Goal: Task Accomplishment & Management: Complete application form

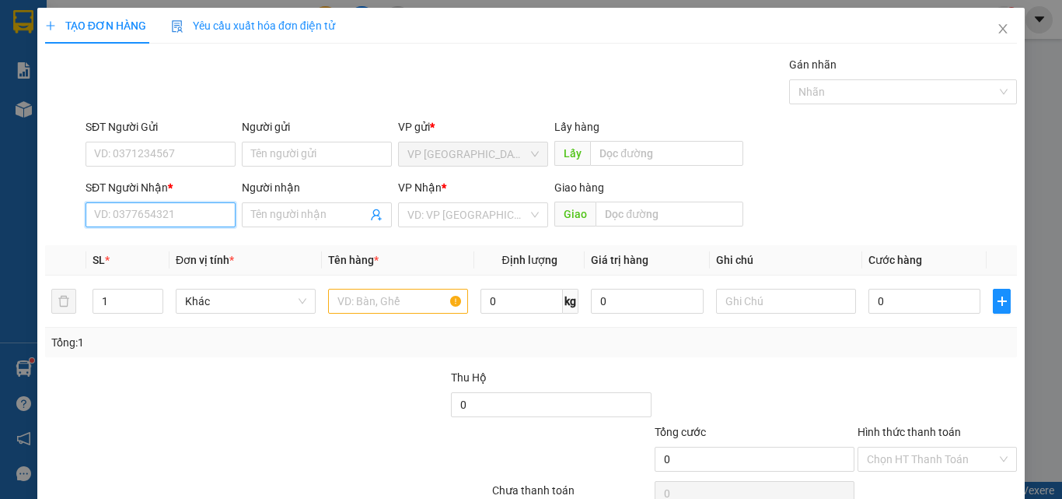
click at [169, 223] on input "SĐT Người Nhận *" at bounding box center [161, 214] width 150 height 25
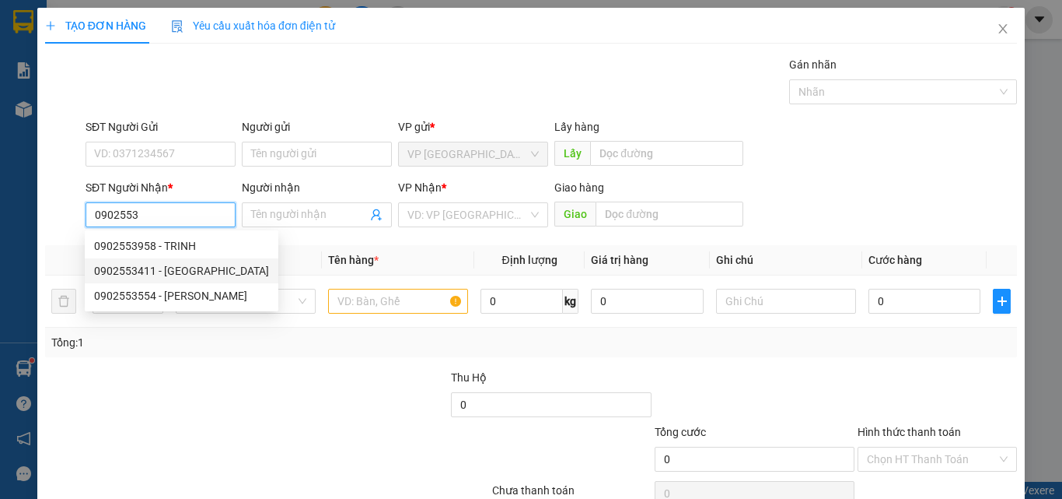
click at [162, 268] on div "0902553411 - [GEOGRAPHIC_DATA]" at bounding box center [181, 270] width 175 height 17
type input "0902553411"
type input "NGA"
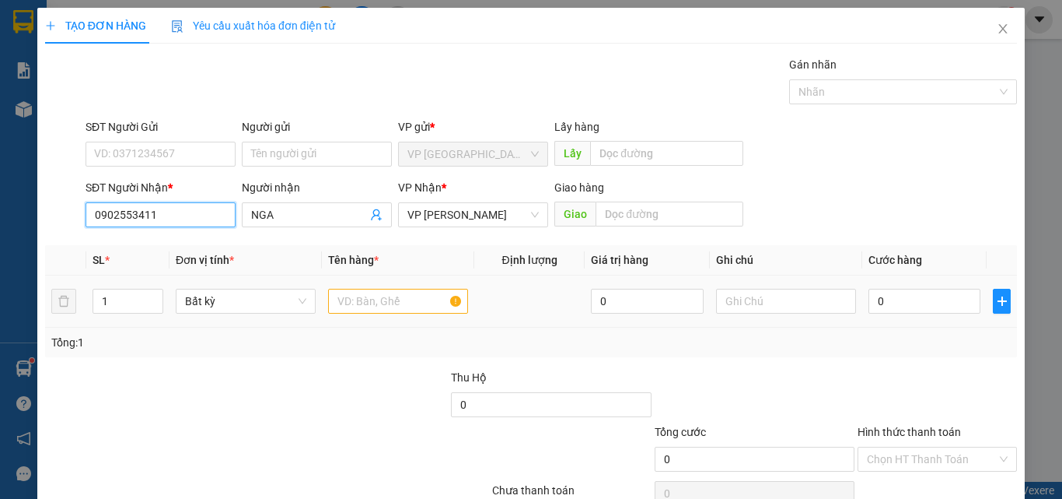
type input "0902553411"
click at [378, 311] on input "text" at bounding box center [398, 301] width 140 height 25
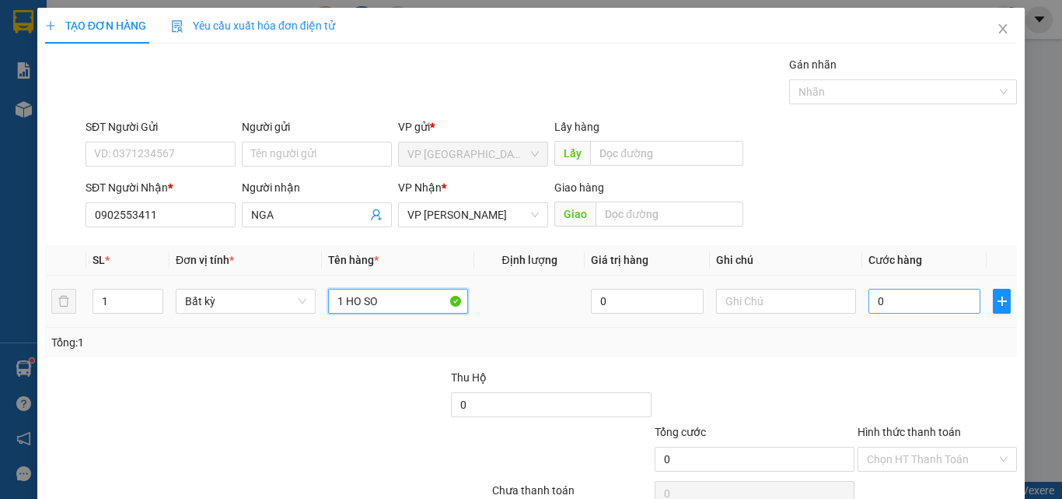
type input "1 HO SO"
click at [929, 306] on input "0" at bounding box center [925, 301] width 112 height 25
type input "3"
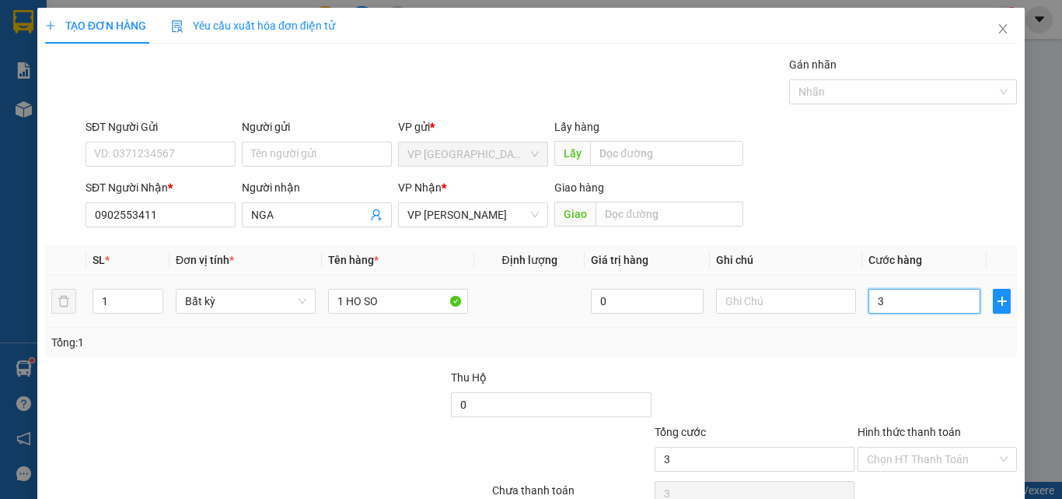
type input "30"
type input "300"
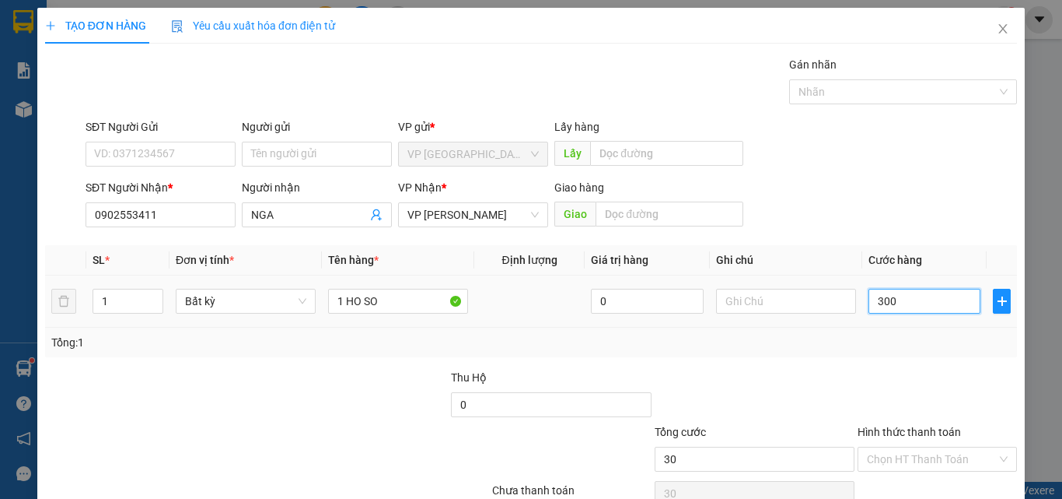
type input "300"
type input "3.000"
type input "30.000"
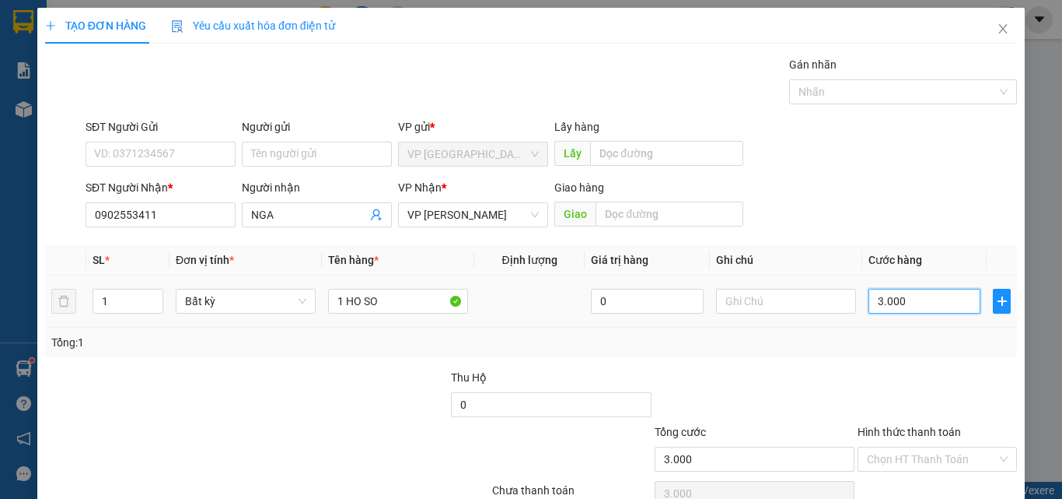
type input "30.000"
type input "300.000"
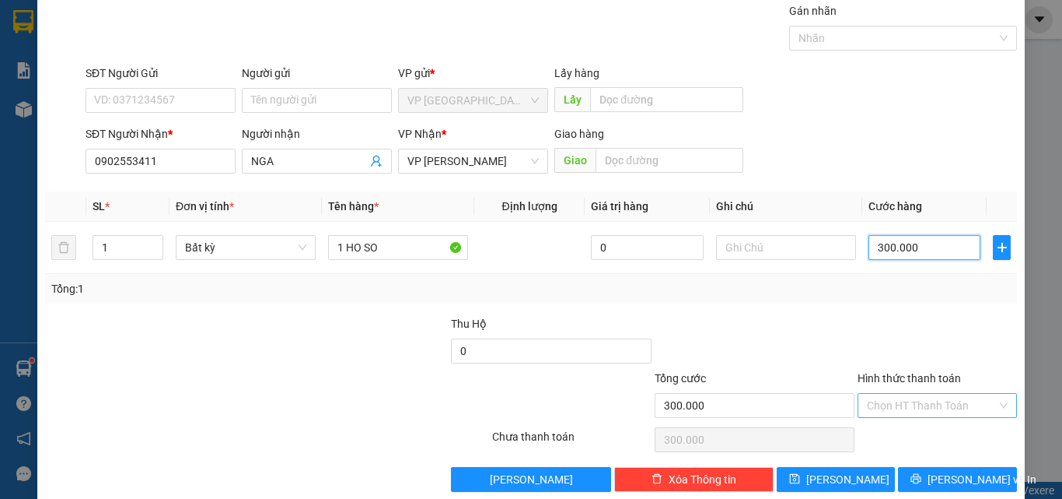
scroll to position [77, 0]
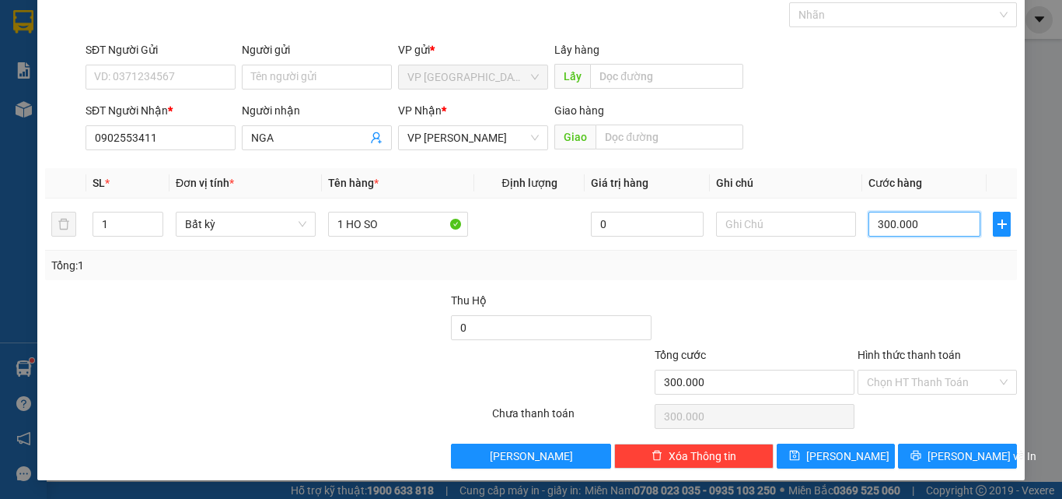
type input "30.000"
click at [911, 355] on label "Hình thức thanh toán" at bounding box center [909, 354] width 103 height 12
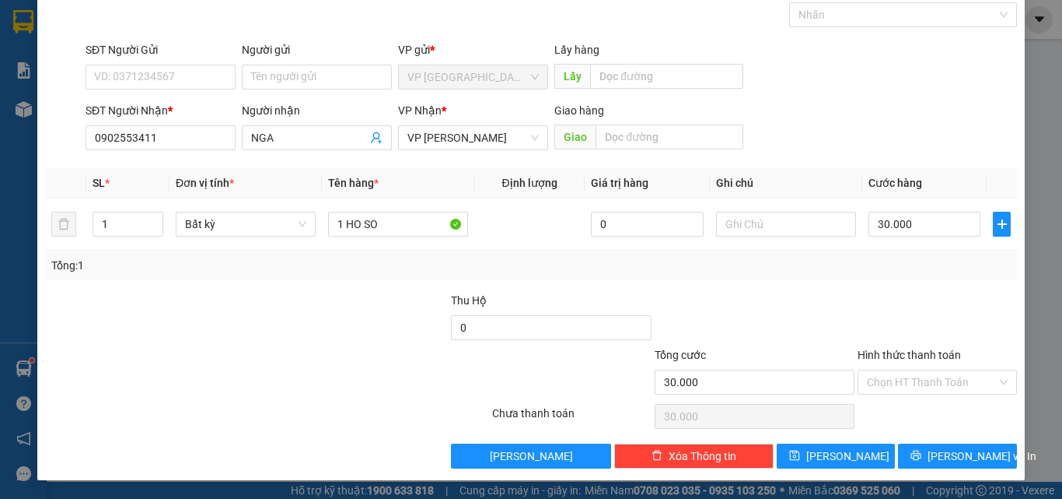
click at [911, 370] on input "Hình thức thanh toán" at bounding box center [932, 381] width 130 height 23
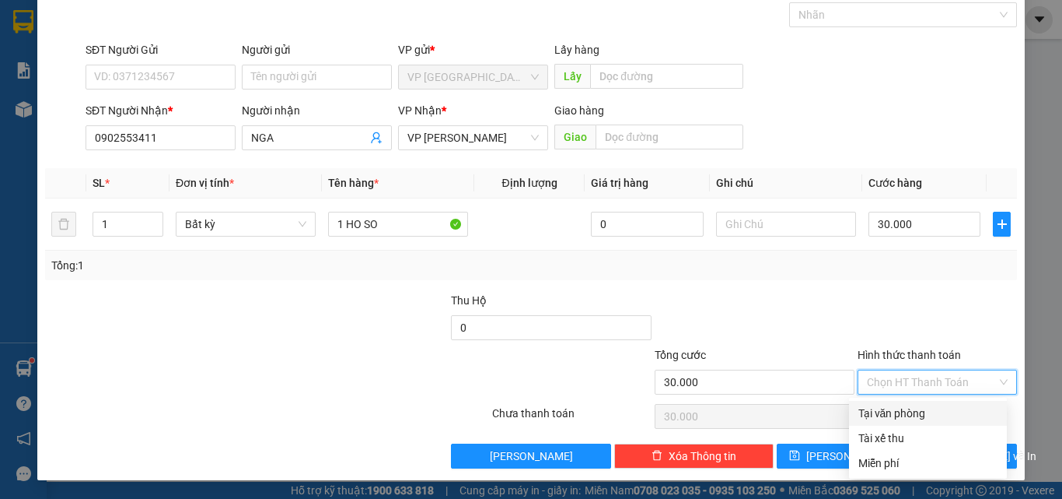
click at [915, 411] on div "Tại văn phòng" at bounding box center [928, 412] width 139 height 17
type input "0"
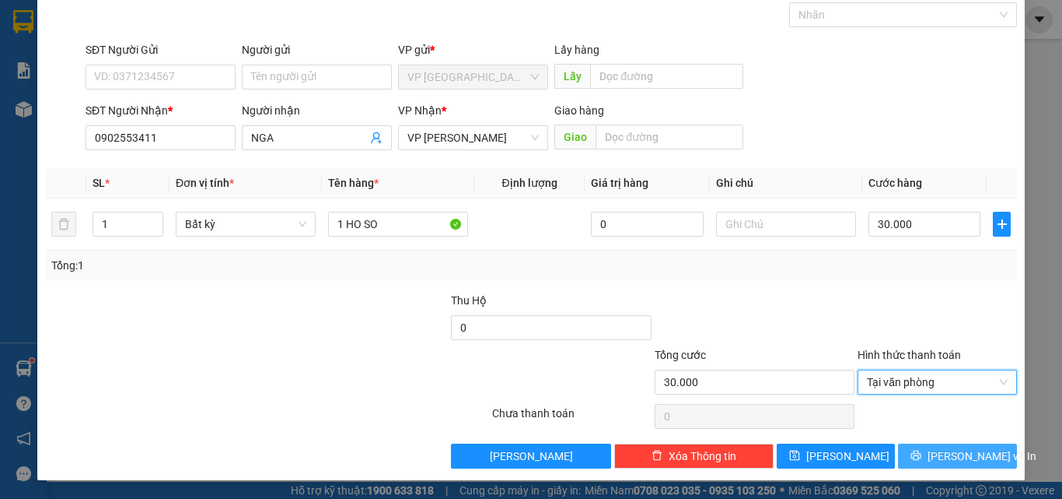
drag, startPoint x: 924, startPoint y: 450, endPoint x: 917, endPoint y: 414, distance: 36.5
click at [922, 450] on icon "printer" at bounding box center [916, 455] width 11 height 11
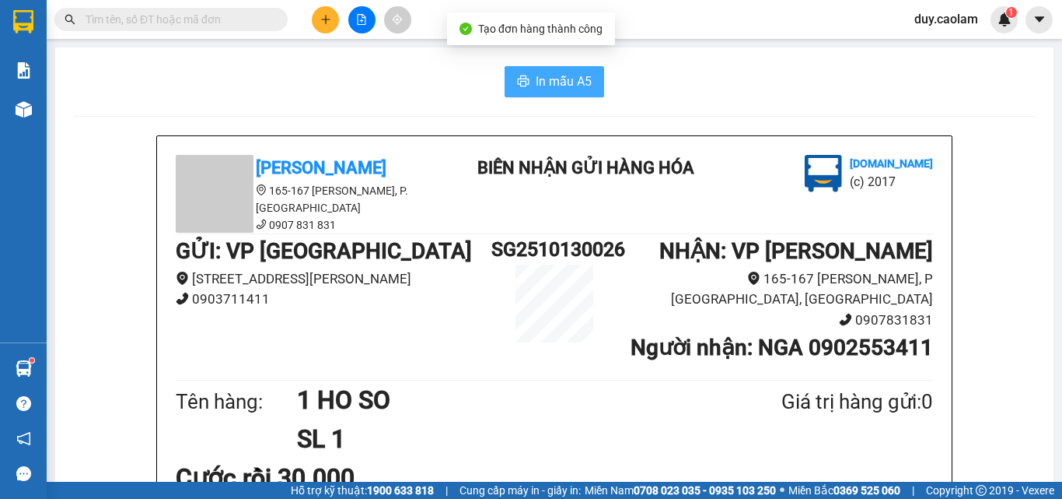
click at [578, 86] on span "In mẫu A5" at bounding box center [564, 81] width 56 height 19
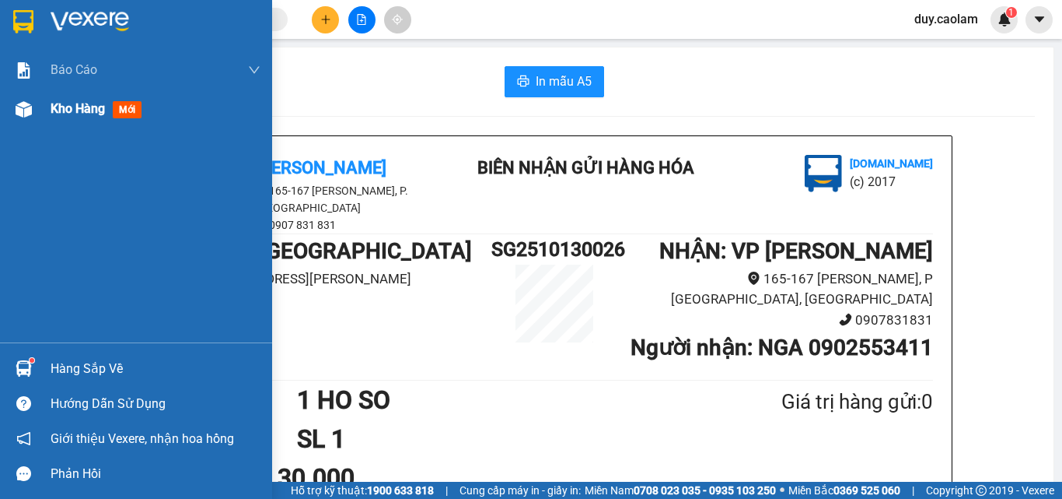
click at [55, 121] on div "Kho hàng mới" at bounding box center [156, 108] width 210 height 39
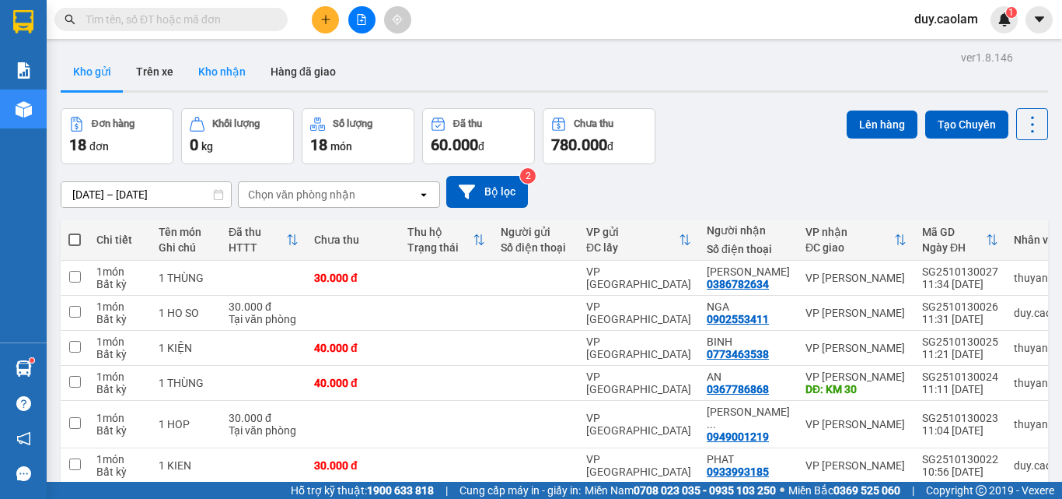
click at [222, 75] on button "Kho nhận" at bounding box center [222, 71] width 72 height 37
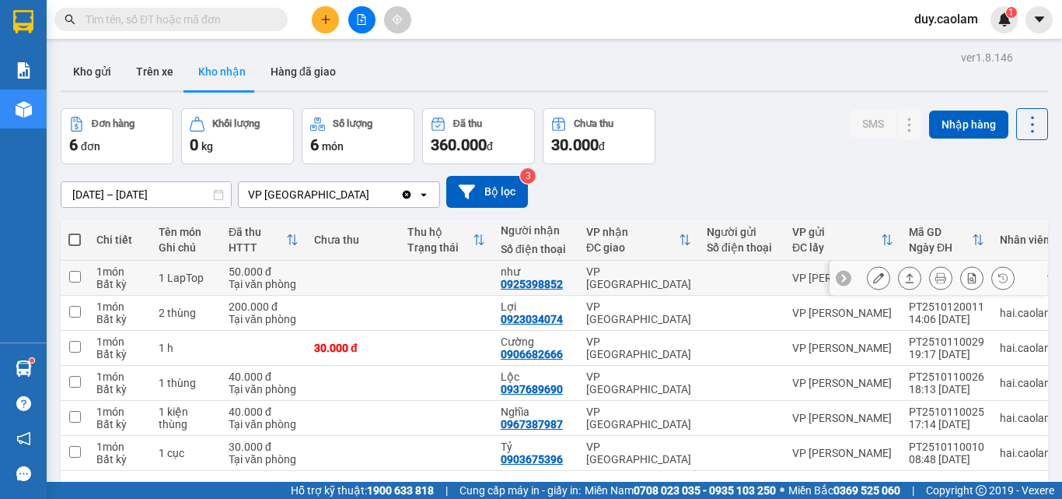
click at [869, 270] on button at bounding box center [879, 277] width 22 height 27
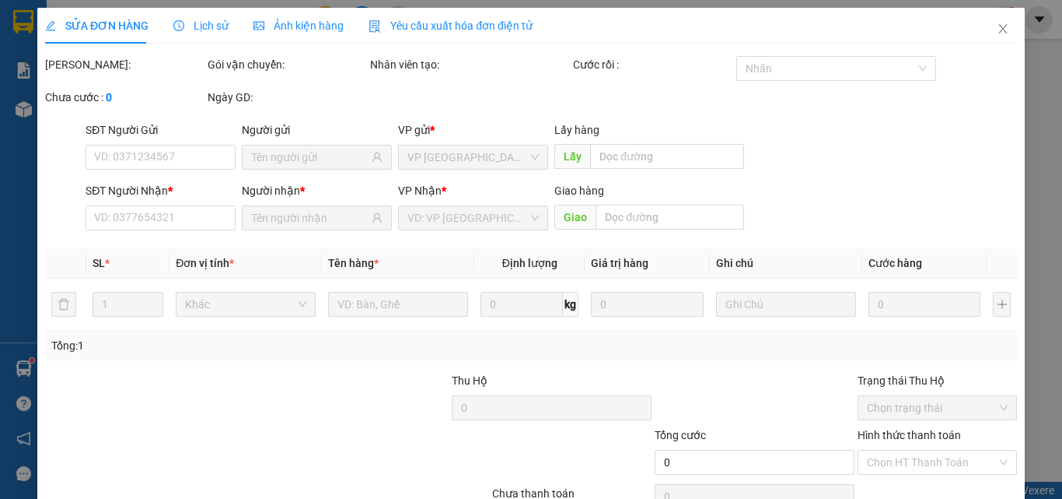
type input "0925398852"
type input "như"
type input "50.000"
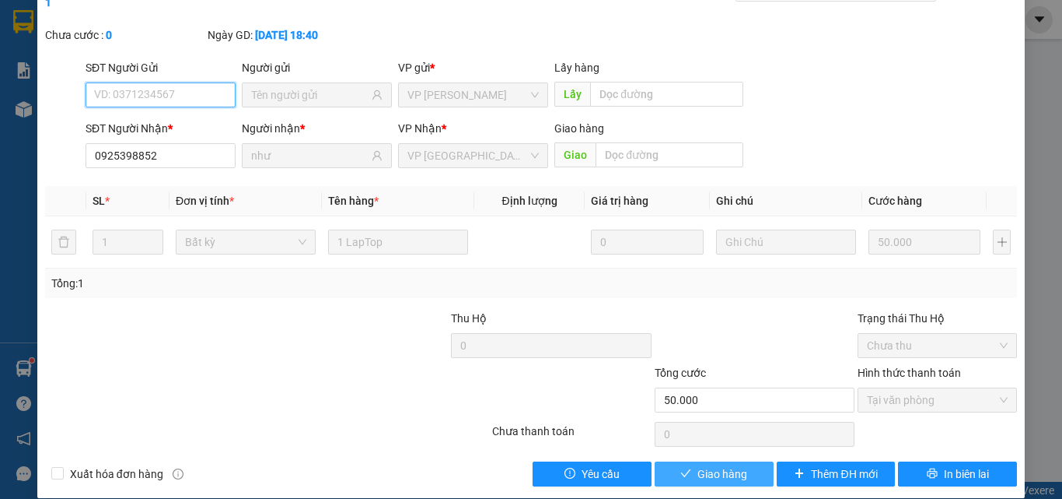
scroll to position [80, 0]
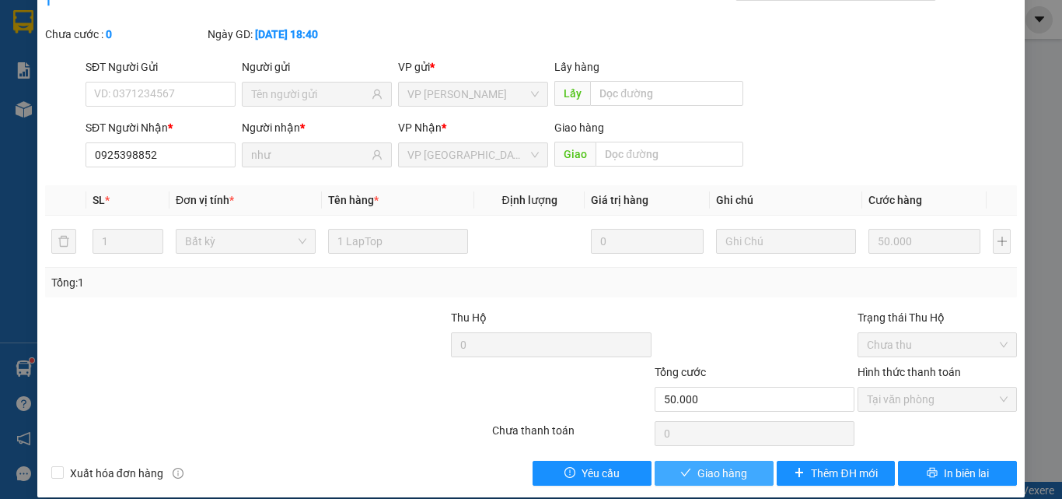
click at [739, 464] on span "Giao hàng" at bounding box center [723, 472] width 50 height 17
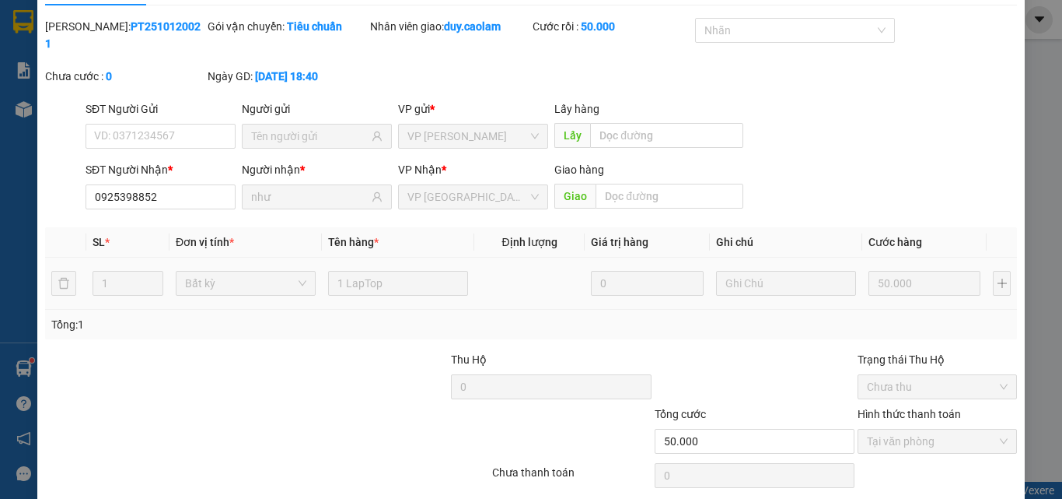
scroll to position [0, 0]
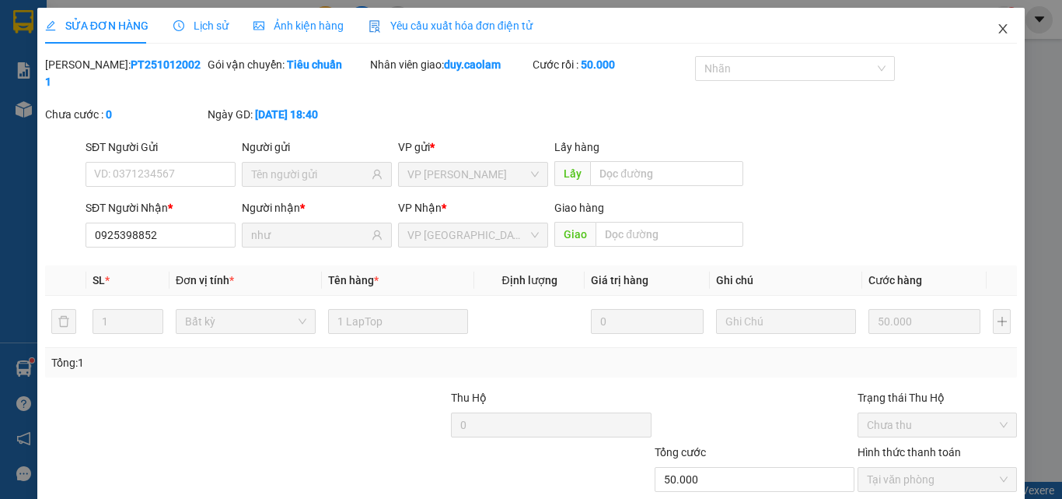
click at [999, 28] on icon "close" at bounding box center [1003, 28] width 9 height 9
